Goal: Book appointment/travel/reservation

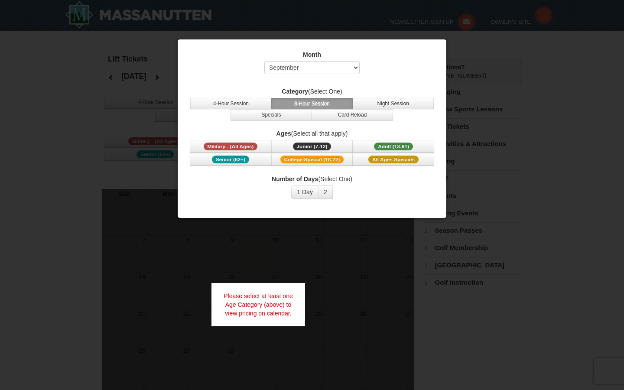
select select "9"
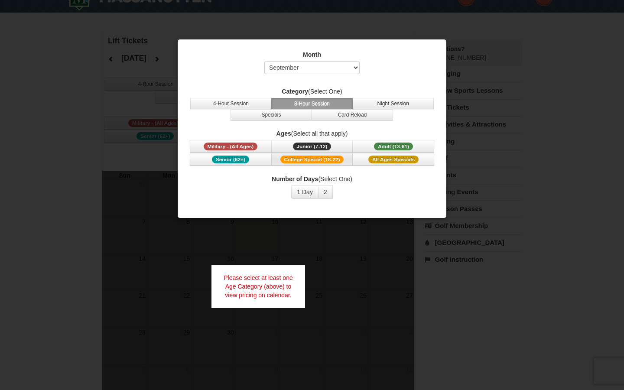
click at [305, 161] on span "College Special (18-22)" at bounding box center [312, 160] width 64 height 8
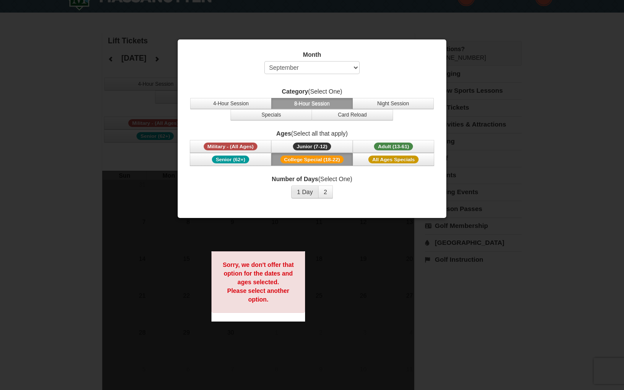
click at [295, 191] on button "1 Day" at bounding box center [304, 191] width 27 height 13
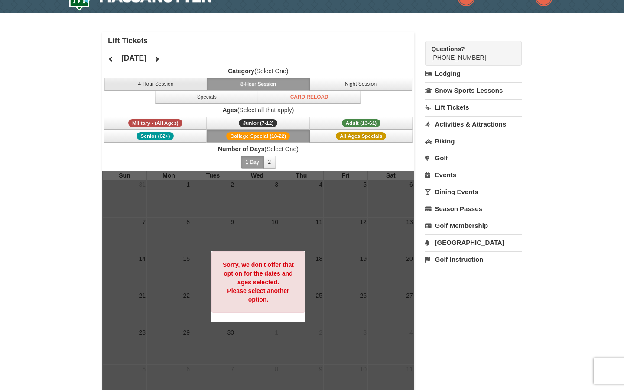
click at [193, 81] on button "4-Hour Session" at bounding box center [155, 84] width 103 height 13
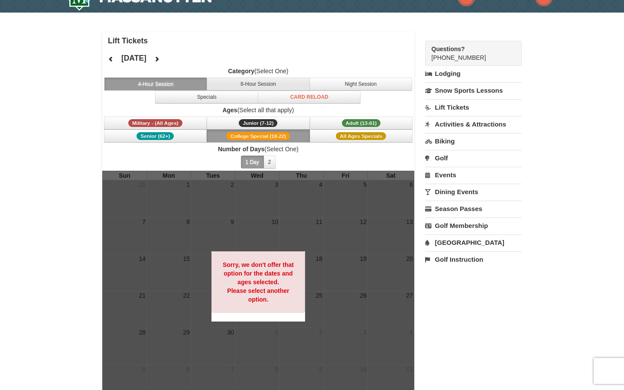
click at [235, 86] on button "8-Hour Session" at bounding box center [258, 84] width 103 height 13
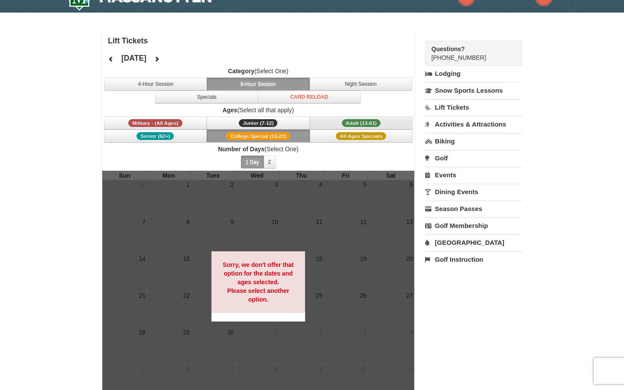
click at [354, 124] on span "Adult (13-61)" at bounding box center [361, 123] width 39 height 8
click at [289, 135] on span "College Special (18-22)" at bounding box center [258, 136] width 64 height 8
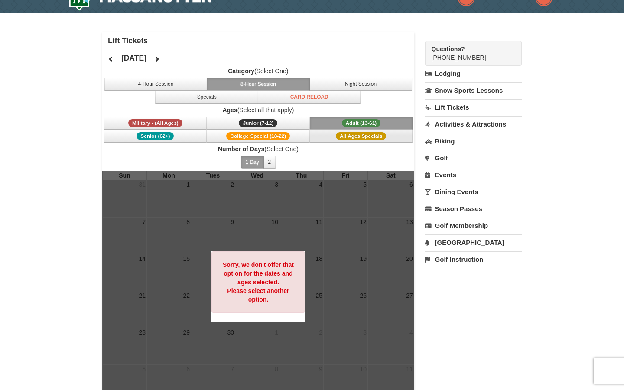
click at [371, 139] on span "All Ages Specials" at bounding box center [361, 136] width 50 height 8
click at [354, 119] on button "Adult (13-61) (13 - 61)" at bounding box center [361, 123] width 103 height 13
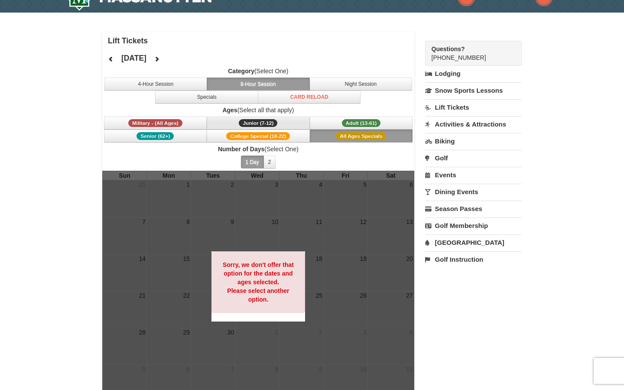
click at [287, 117] on button "Junior (7-12) (7 - 12)" at bounding box center [258, 123] width 103 height 13
click at [274, 130] on button "College Special (18-22)" at bounding box center [258, 136] width 103 height 13
click at [367, 111] on label "Ages (Select all that apply)" at bounding box center [258, 110] width 312 height 9
click at [366, 116] on span "Ages (Select all that apply) Military - (All Ages) Junior (7-12) (7 - 12) Adult…" at bounding box center [258, 124] width 312 height 37
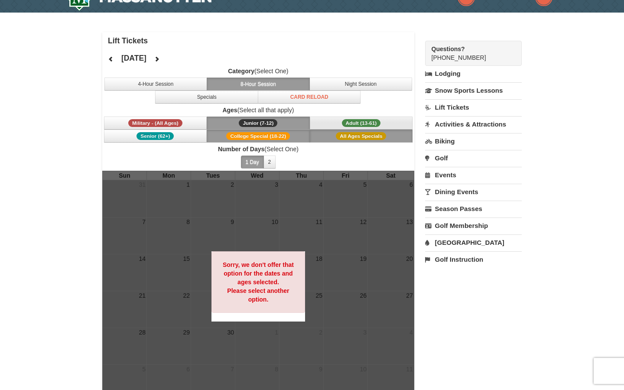
click at [358, 120] on span "Adult (13-61)" at bounding box center [361, 123] width 39 height 8
click at [183, 130] on button "Senior (62+)" at bounding box center [155, 136] width 103 height 13
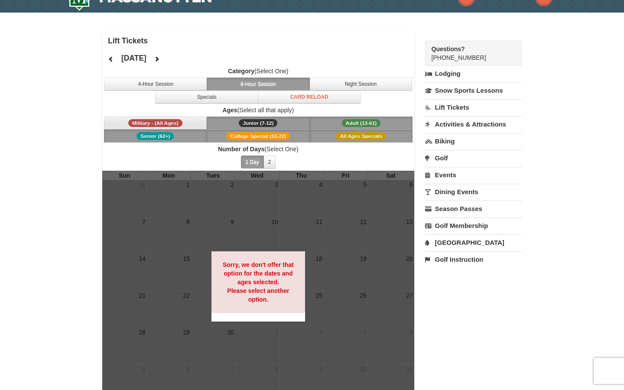
click at [182, 122] on span "Military - (All Ages)" at bounding box center [155, 123] width 54 height 8
click at [276, 157] on span "1 Day 2 3 4 5 6 7 8 9 10 11 12 13 14 15" at bounding box center [258, 162] width 40 height 13
click at [272, 162] on button "2" at bounding box center [269, 162] width 13 height 13
click at [354, 85] on button "Night Session" at bounding box center [360, 84] width 103 height 13
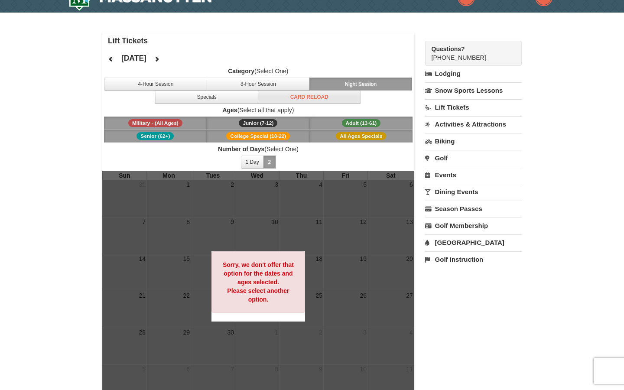
click at [327, 97] on button "Card Reload" at bounding box center [309, 97] width 103 height 13
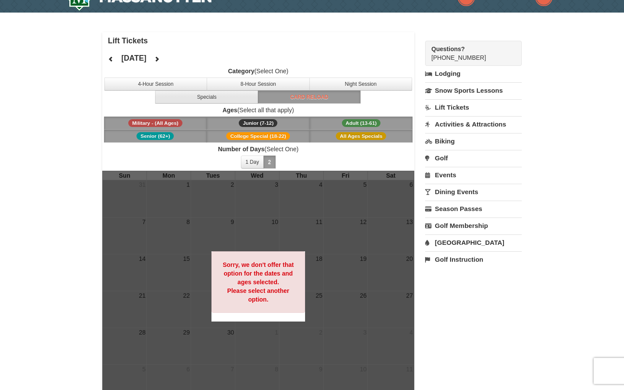
click at [210, 100] on button "Specials" at bounding box center [206, 97] width 103 height 13
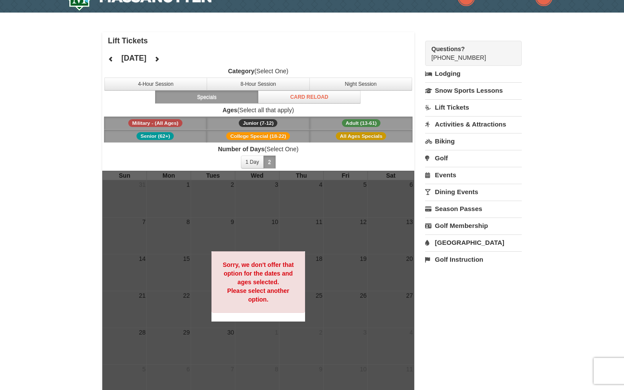
click at [173, 88] on button "4-Hour Session" at bounding box center [155, 84] width 103 height 13
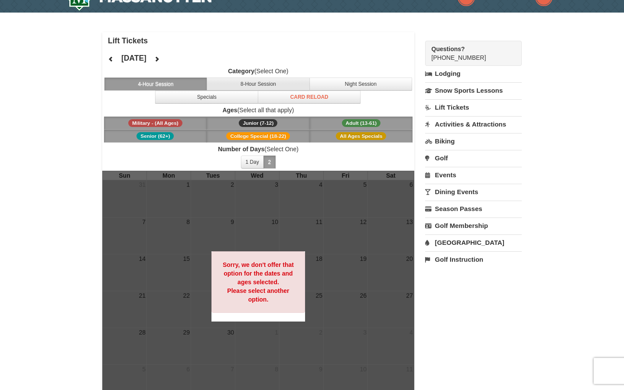
click at [228, 90] on button "8-Hour Session" at bounding box center [258, 84] width 103 height 13
